Goal: Transaction & Acquisition: Subscribe to service/newsletter

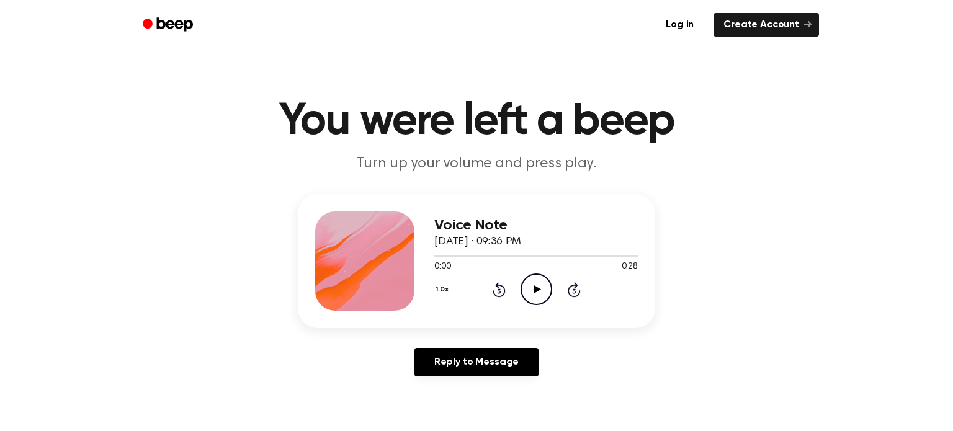
click at [531, 292] on icon "Play Audio" at bounding box center [536, 289] width 32 height 32
click at [536, 289] on icon at bounding box center [536, 289] width 7 height 8
click at [535, 290] on icon at bounding box center [536, 289] width 7 height 8
click at [419, 360] on link "Reply to Message" at bounding box center [476, 362] width 124 height 29
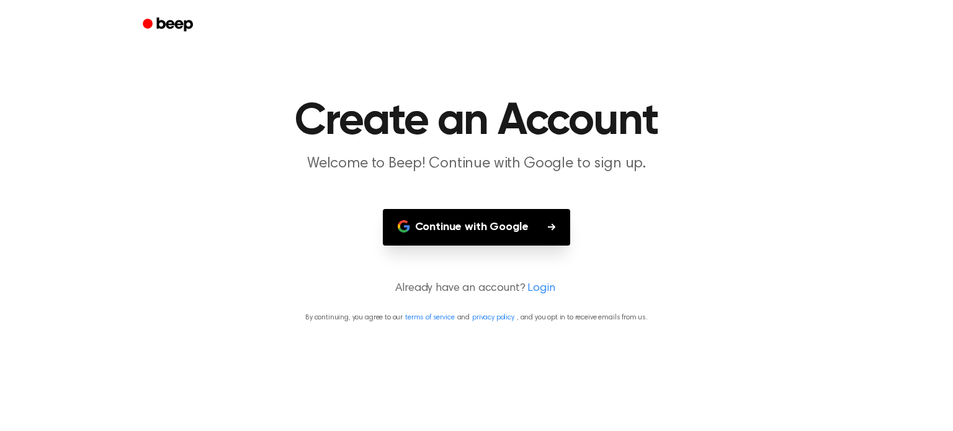
click at [431, 279] on main "Create an Account Welcome to Beep! Continue with Google to sign up. Continue wi…" at bounding box center [476, 215] width 953 height 431
click at [436, 301] on main "Create an Account Welcome to Beep! Continue with Google to sign up. Continue wi…" at bounding box center [476, 215] width 953 height 431
click at [419, 212] on button "Continue with Google" at bounding box center [477, 227] width 188 height 37
